Goal: Information Seeking & Learning: Learn about a topic

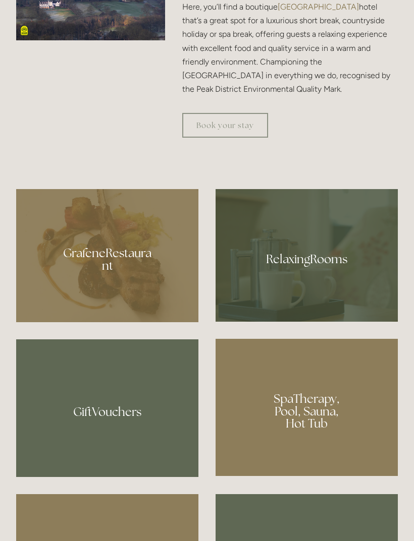
scroll to position [642, 0]
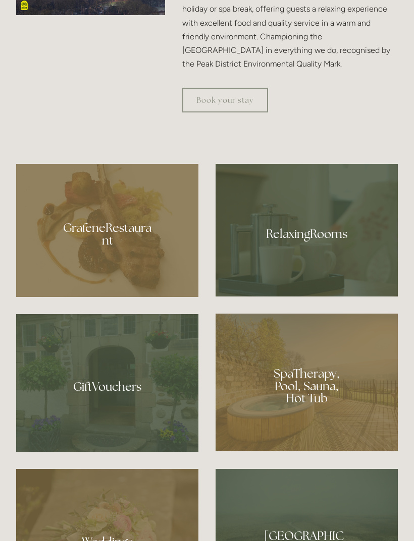
click at [131, 283] on div at bounding box center [107, 230] width 182 height 133
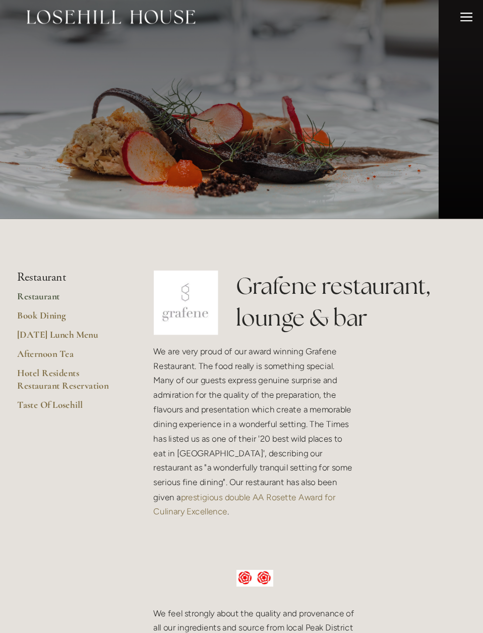
scroll to position [9, 0]
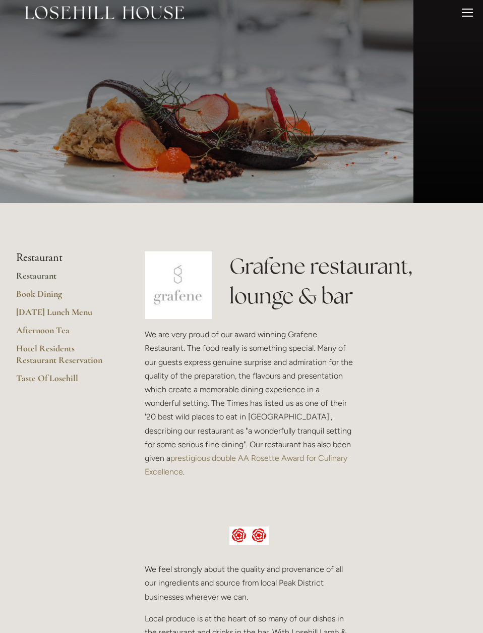
click at [34, 295] on link "Book Dining" at bounding box center [64, 297] width 96 height 18
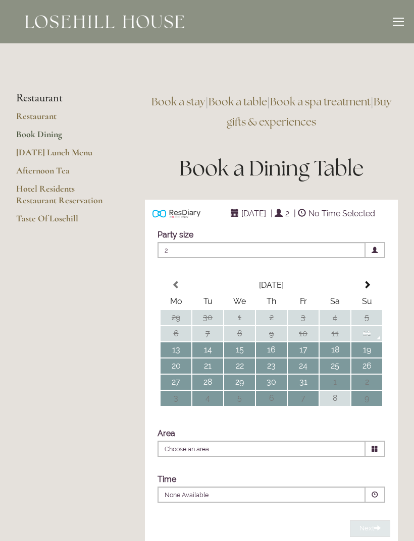
click at [400, 22] on div at bounding box center [398, 23] width 11 height 11
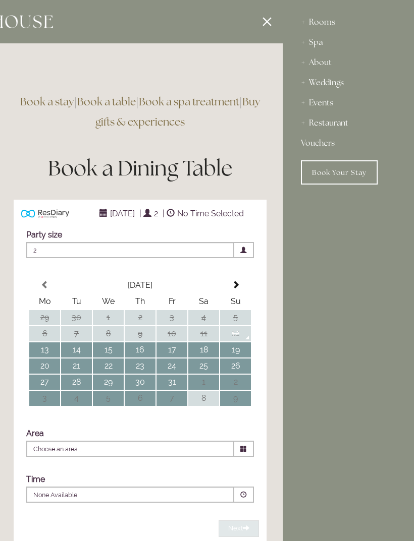
click at [342, 125] on div "Restaurant" at bounding box center [348, 123] width 95 height 20
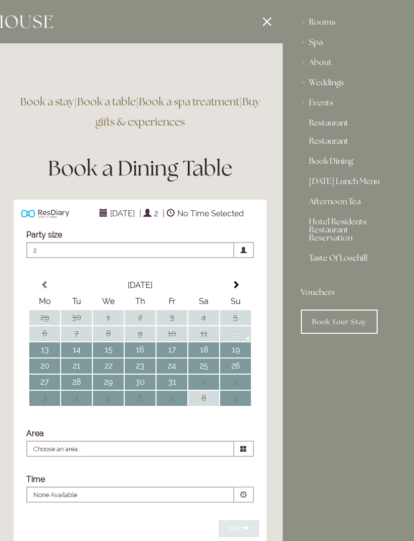
click at [334, 143] on link "Restaurant" at bounding box center [348, 143] width 79 height 12
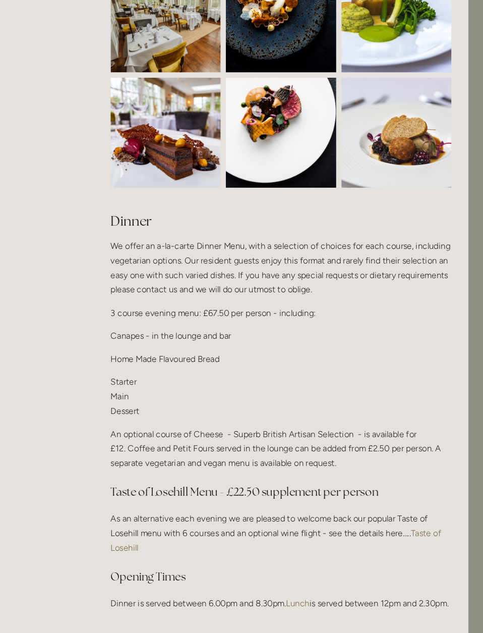
scroll to position [1025, 19]
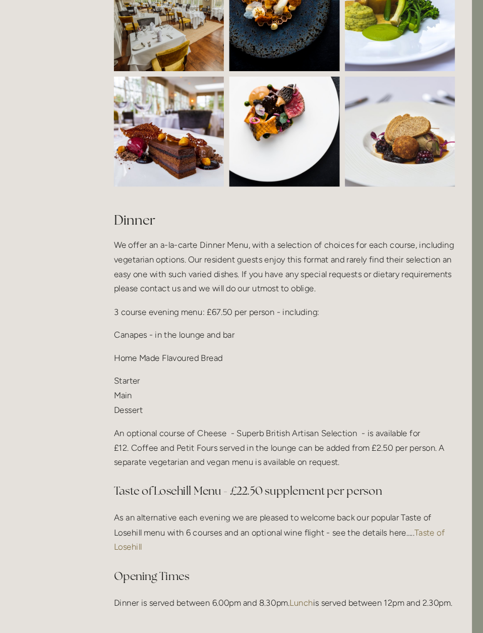
click at [126, 356] on p "Starter Main Dessert" at bounding box center [287, 373] width 322 height 41
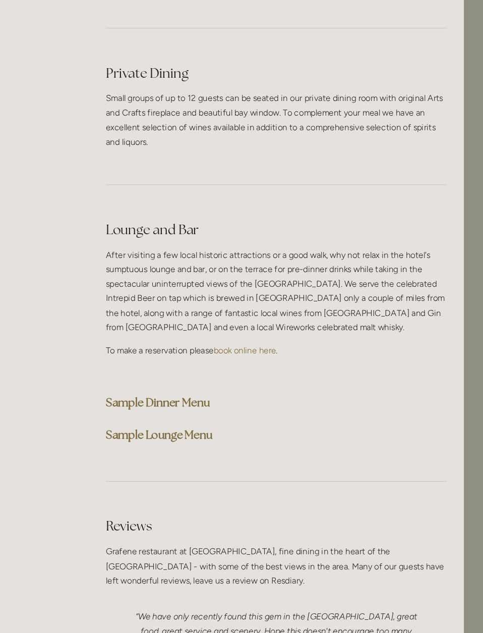
scroll to position [2423, 19]
click at [190, 386] on strong "Sample Dinner Menu" at bounding box center [175, 380] width 98 height 14
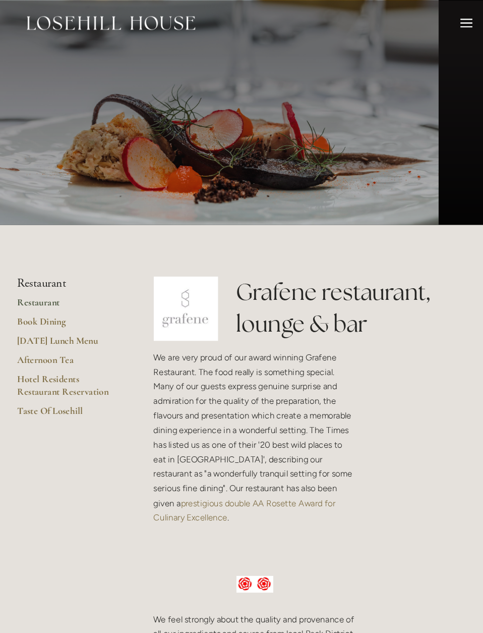
scroll to position [65, 12]
